Goal: Information Seeking & Learning: Learn about a topic

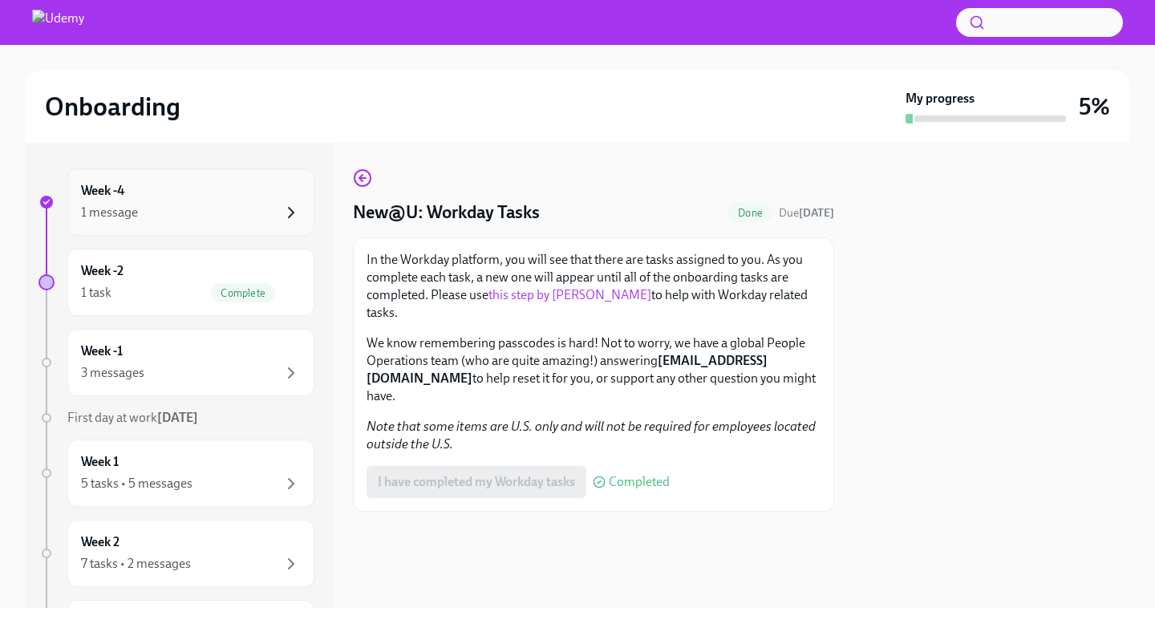
click at [295, 212] on icon "button" at bounding box center [291, 212] width 19 height 19
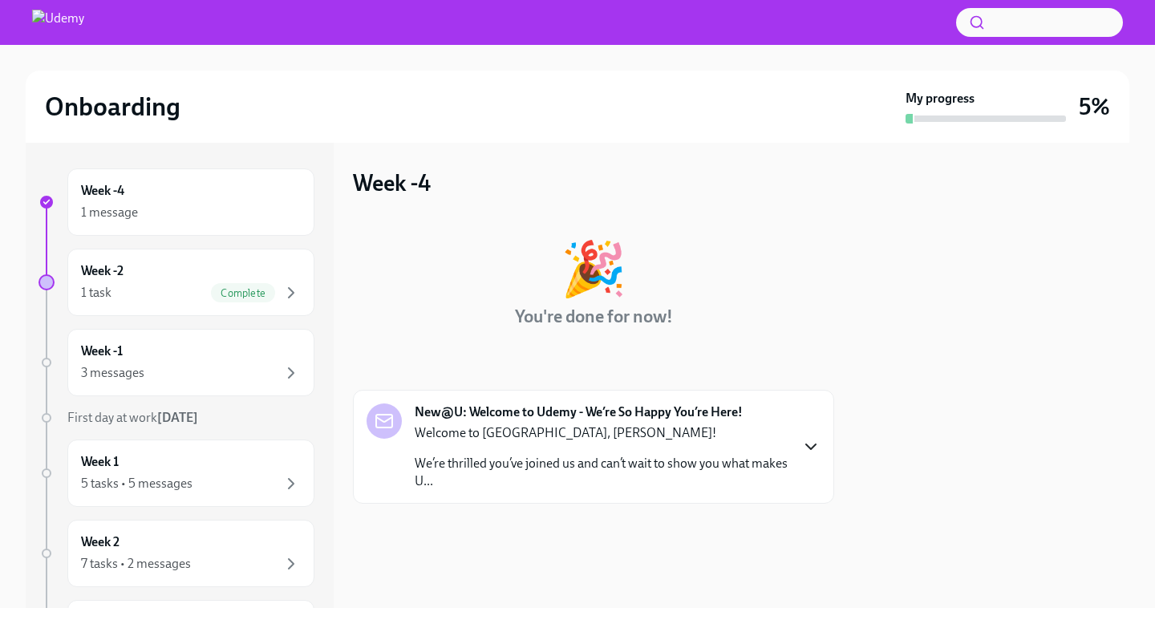
click at [810, 444] on icon "button" at bounding box center [811, 446] width 19 height 19
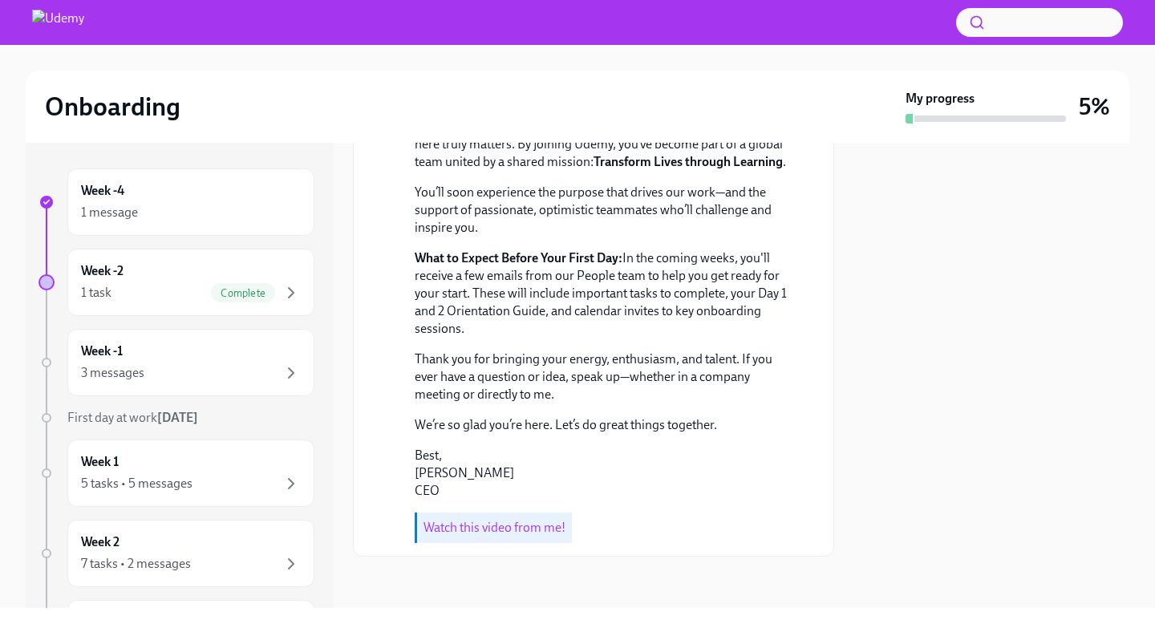
scroll to position [547, 0]
click at [118, 211] on div "1 message" at bounding box center [109, 213] width 57 height 18
click at [118, 187] on h6 "Week -4" at bounding box center [102, 191] width 43 height 18
click at [235, 289] on span "Complete" at bounding box center [243, 293] width 64 height 12
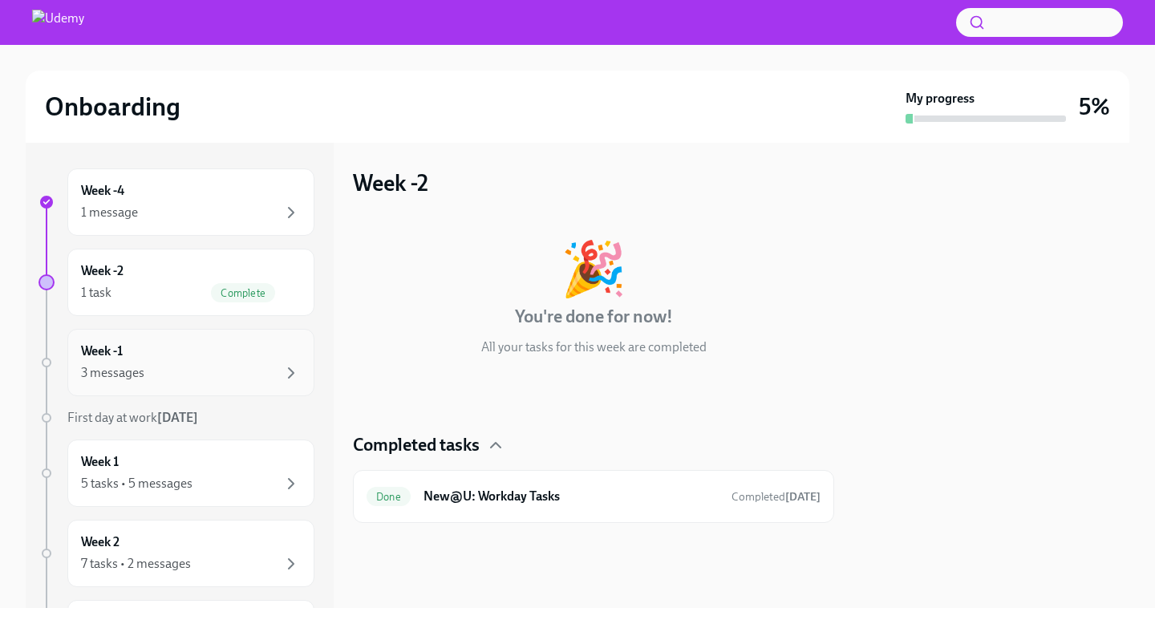
click at [150, 376] on div "3 messages" at bounding box center [191, 372] width 220 height 19
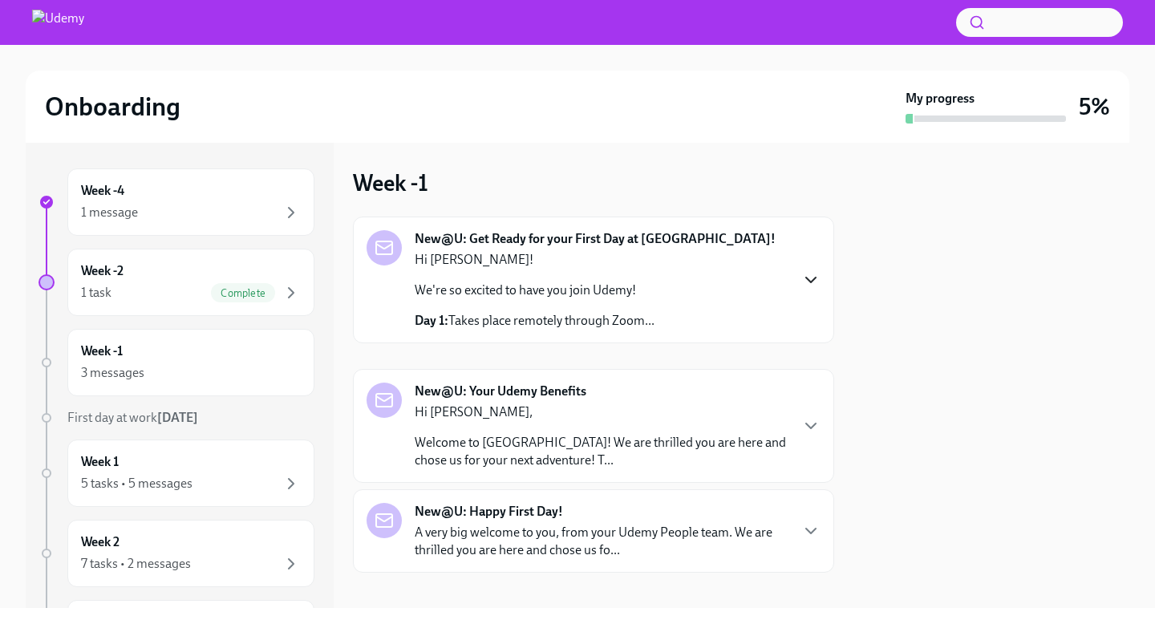
click at [814, 278] on icon "button" at bounding box center [811, 280] width 10 height 5
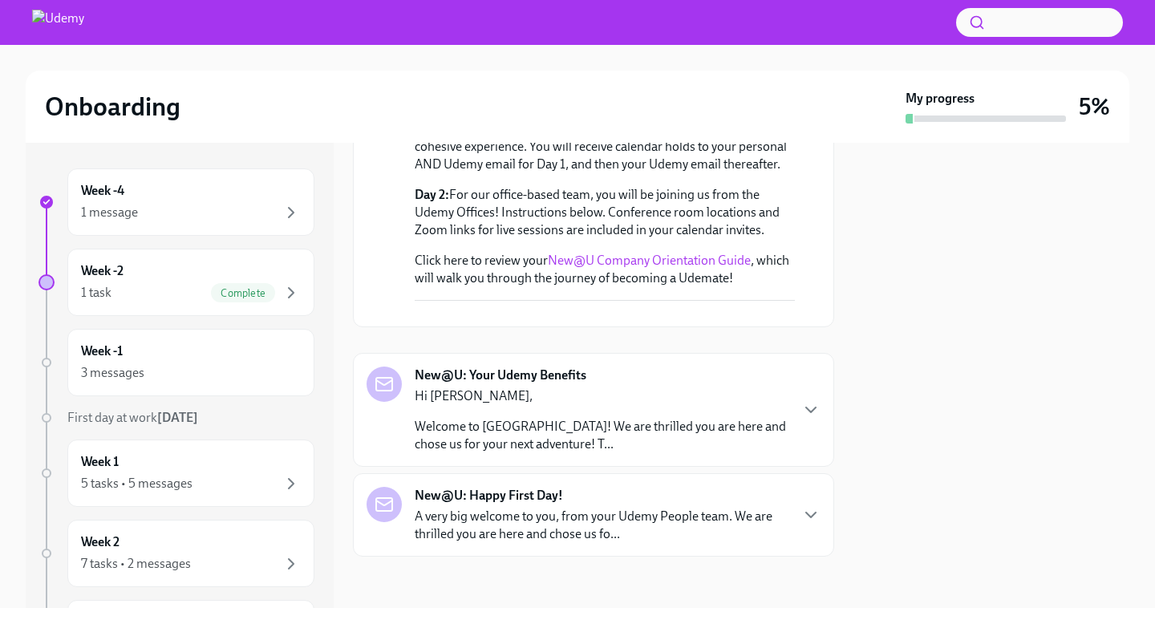
scroll to position [342, 0]
click at [806, 420] on icon "button" at bounding box center [811, 409] width 19 height 19
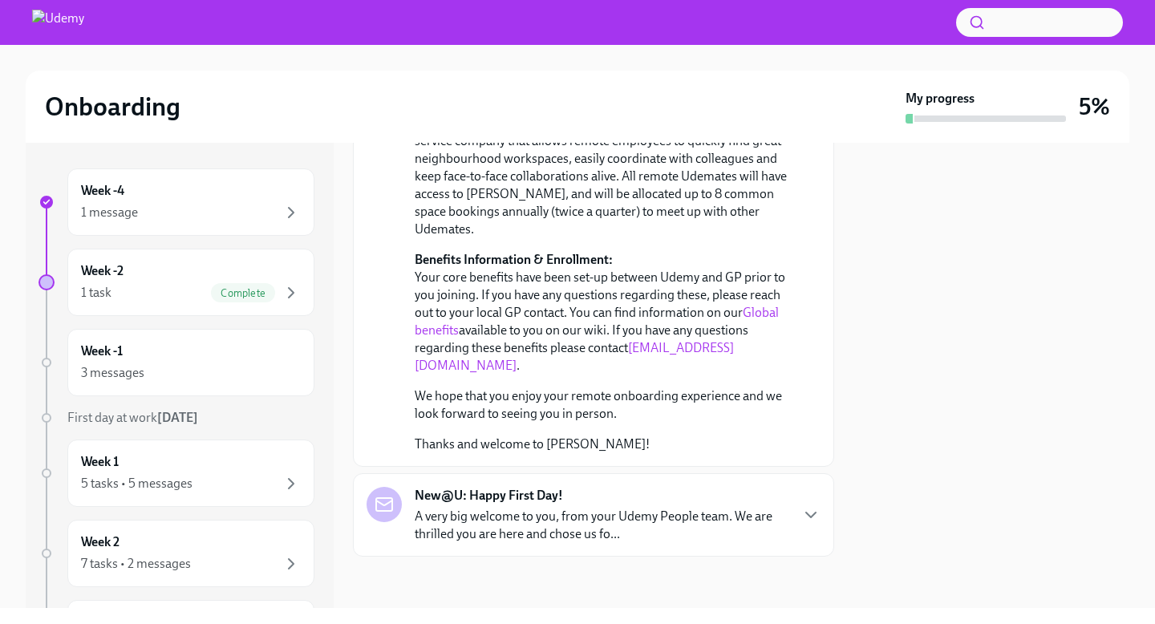
scroll to position [1087, 0]
click at [809, 516] on icon "button" at bounding box center [811, 515] width 10 height 5
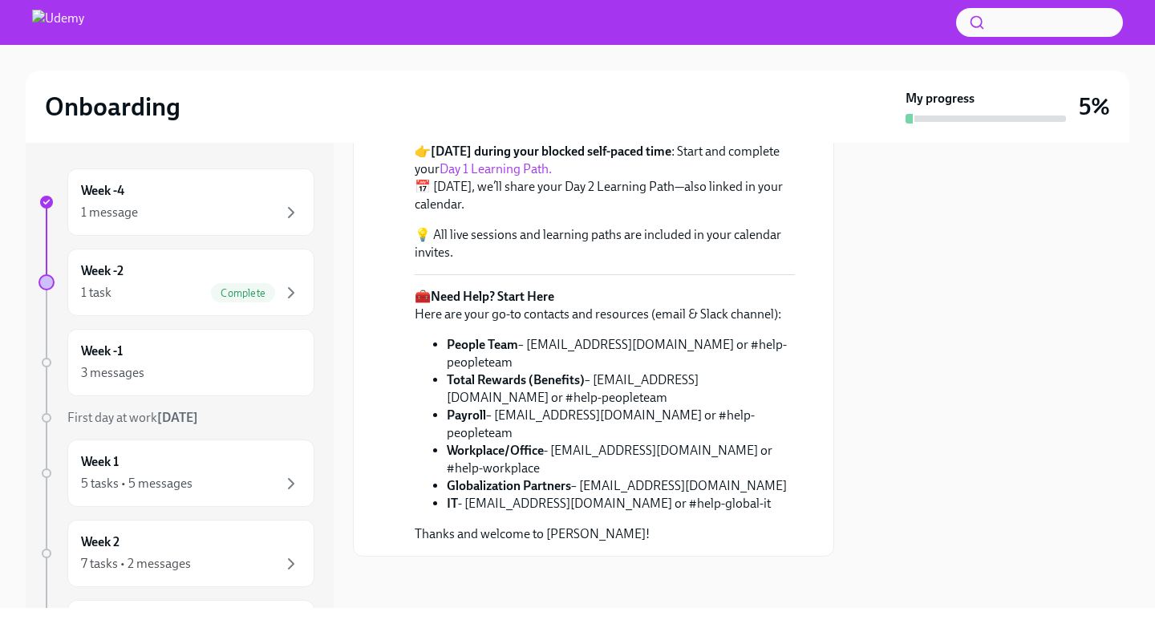
scroll to position [1744, 0]
click at [560, 111] on link "New@U Orientation Guide" at bounding box center [589, 102] width 148 height 15
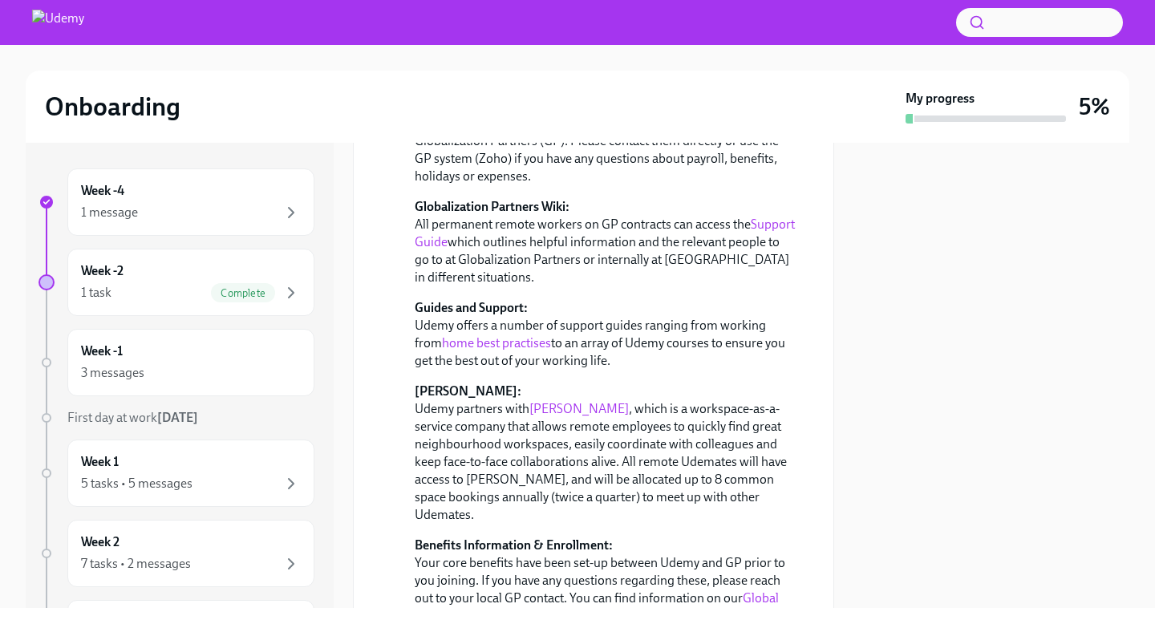
scroll to position [0, 0]
